Goal: Task Accomplishment & Management: Use online tool/utility

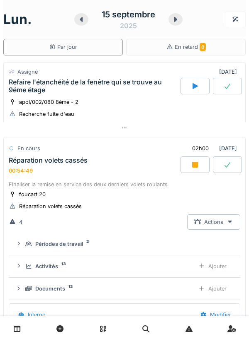
scroll to position [104, 0]
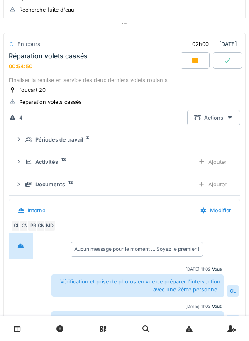
click at [210, 186] on div "Ajouter" at bounding box center [212, 184] width 42 height 15
click at [211, 189] on div "Ajouter" at bounding box center [212, 184] width 42 height 15
click at [210, 187] on div "Ajouter" at bounding box center [212, 184] width 42 height 15
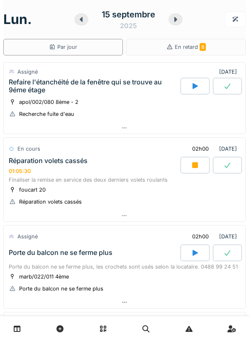
click at [123, 130] on icon at bounding box center [124, 128] width 7 height 5
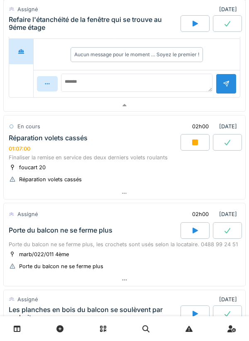
scroll to position [213, 0]
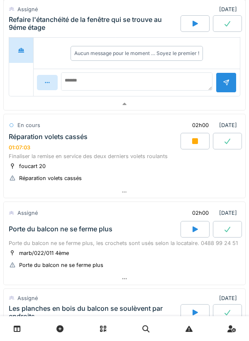
click at [128, 196] on div at bounding box center [124, 192] width 241 height 12
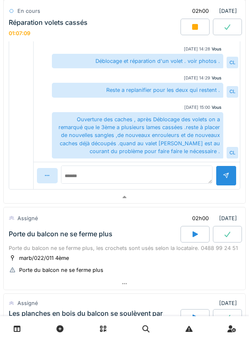
scroll to position [579, 0]
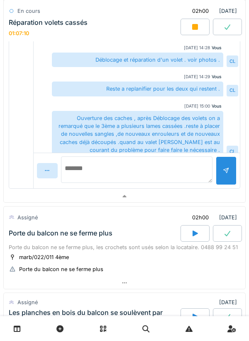
click at [94, 176] on textarea at bounding box center [136, 170] width 151 height 27
type textarea "*"
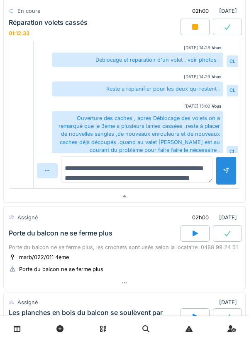
scroll to position [10, 0]
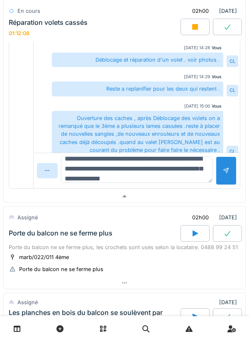
type textarea "**********"
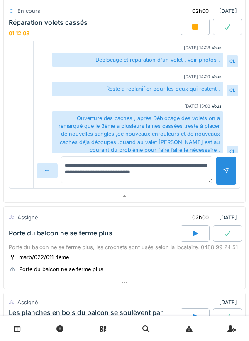
click at [221, 173] on div at bounding box center [225, 171] width 21 height 29
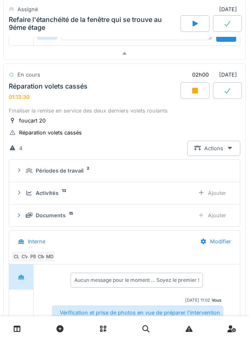
scroll to position [265, 0]
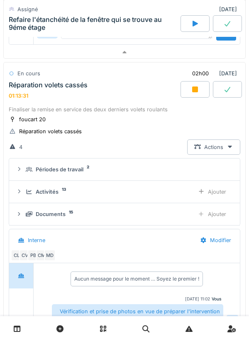
click at [86, 215] on div "Documents 15" at bounding box center [107, 214] width 162 height 8
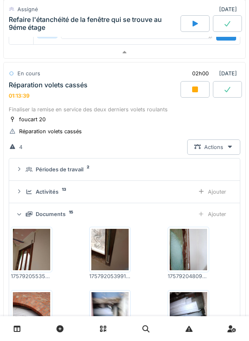
click at [213, 193] on div "Ajouter" at bounding box center [212, 191] width 42 height 15
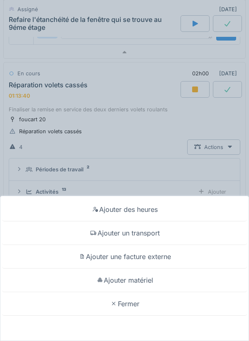
click at [156, 234] on div "Ajouter un transport" at bounding box center [124, 234] width 244 height 24
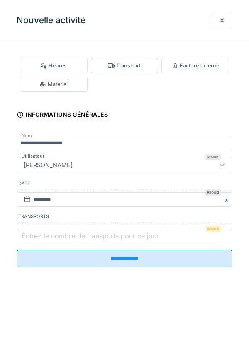
click at [46, 237] on label "Entrez le nombre de transports pour ce jour" at bounding box center [90, 236] width 140 height 10
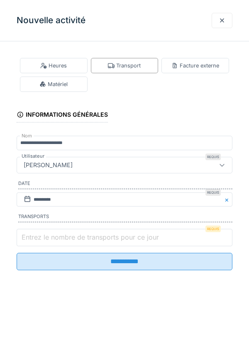
click at [46, 237] on input "Entrez le nombre de transports pour ce jour" at bounding box center [124, 237] width 215 height 17
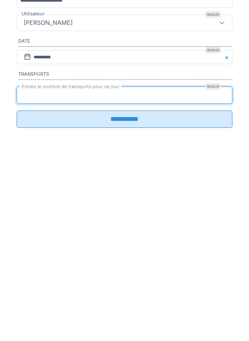
type input "*"
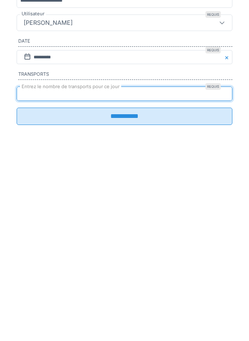
click at [135, 266] on input "**********" at bounding box center [124, 258] width 215 height 17
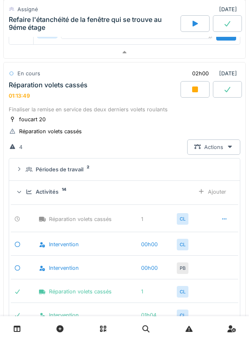
click at [216, 191] on div "Ajouter" at bounding box center [212, 191] width 42 height 15
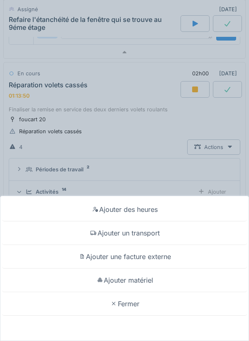
click at [148, 284] on div "Ajouter matériel" at bounding box center [124, 281] width 244 height 24
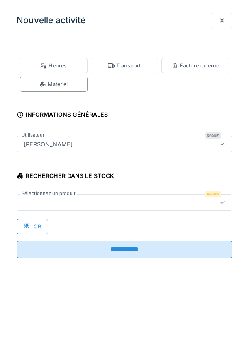
click at [74, 198] on div at bounding box center [110, 202] width 181 height 9
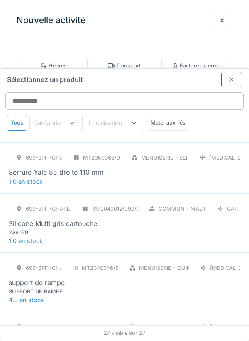
scroll to position [1372, 0]
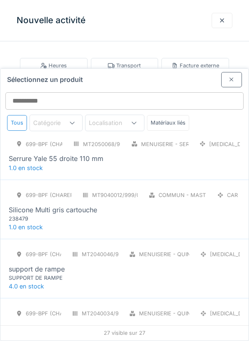
click at [83, 333] on div "MEQICVOLENROULENC23" at bounding box center [58, 337] width 99 height 8
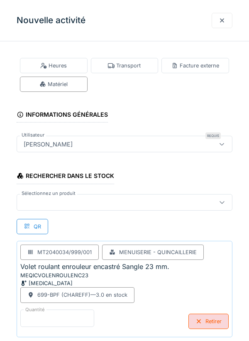
click at [48, 314] on input "*" at bounding box center [57, 318] width 74 height 17
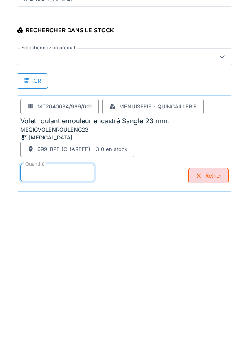
scroll to position [43, 0]
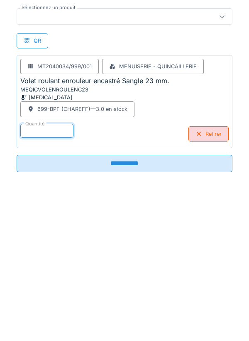
click at [134, 313] on input "**********" at bounding box center [124, 309] width 215 height 17
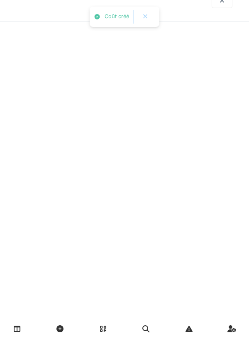
scroll to position [0, 0]
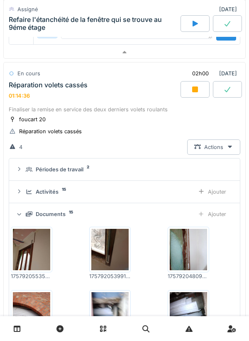
click at [216, 193] on div "Ajouter" at bounding box center [212, 191] width 42 height 15
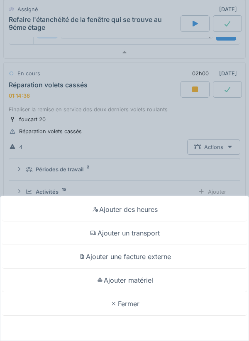
click at [143, 285] on div "Ajouter matériel" at bounding box center [124, 281] width 244 height 24
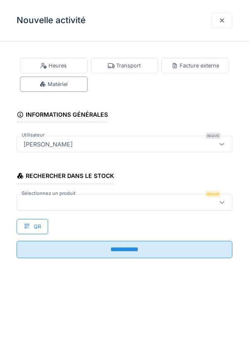
click at [62, 203] on div at bounding box center [110, 202] width 181 height 9
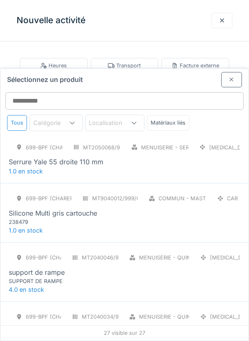
scroll to position [1372, 0]
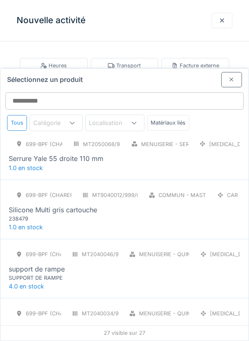
click at [236, 72] on div at bounding box center [231, 79] width 21 height 15
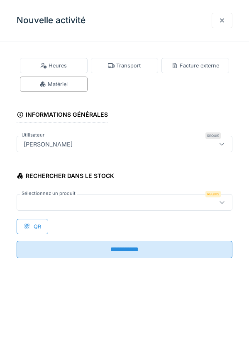
click at [221, 21] on div at bounding box center [221, 21] width 7 height 8
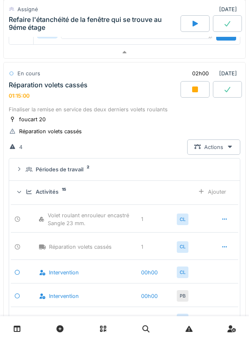
click at [192, 92] on icon at bounding box center [195, 90] width 6 height 6
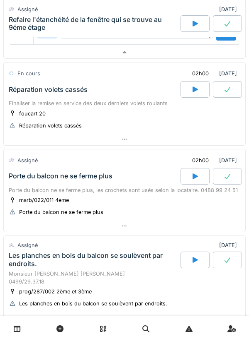
click at [121, 227] on icon at bounding box center [124, 226] width 7 height 5
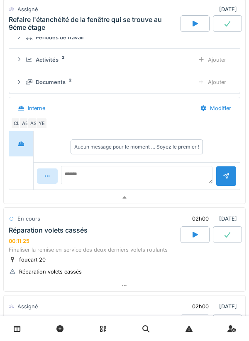
scroll to position [0, 0]
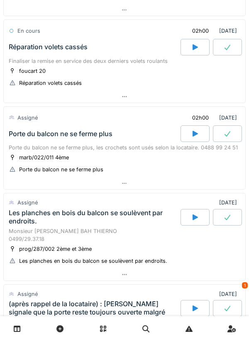
scroll to position [135, 0]
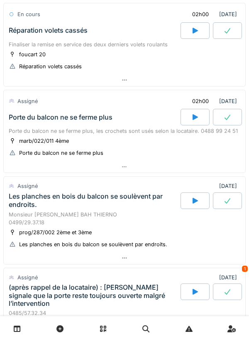
click at [193, 118] on icon at bounding box center [194, 117] width 5 height 6
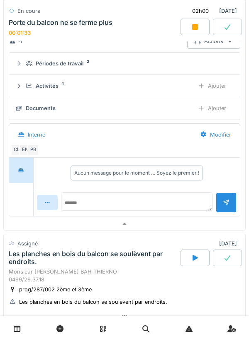
scroll to position [266, 0]
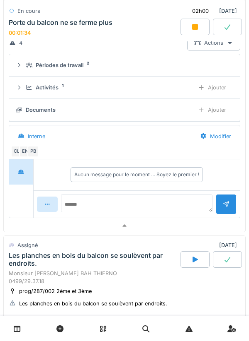
click at [75, 112] on div "Documents" at bounding box center [102, 110] width 172 height 8
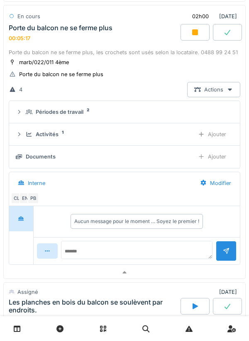
scroll to position [215, 0]
